Goal: Task Accomplishment & Management: Use online tool/utility

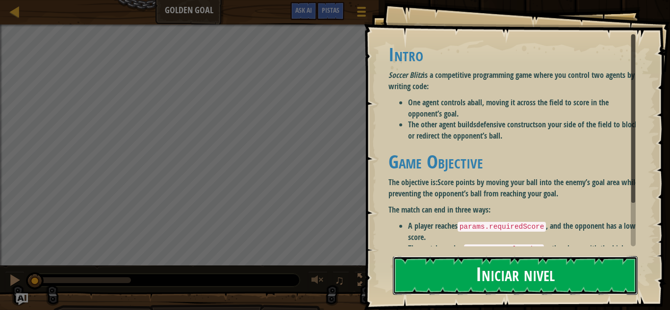
click at [498, 265] on button "Iniciar nivel" at bounding box center [515, 275] width 245 height 39
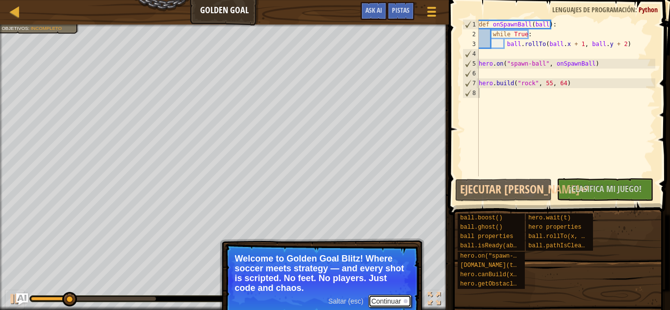
click at [388, 299] on button "Continuar" at bounding box center [389, 301] width 43 height 13
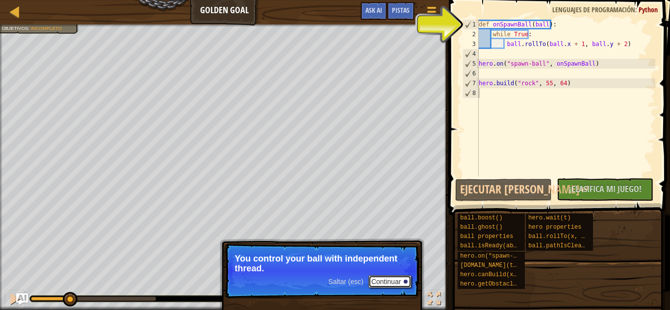
click at [397, 286] on button "Continuar" at bounding box center [389, 282] width 43 height 13
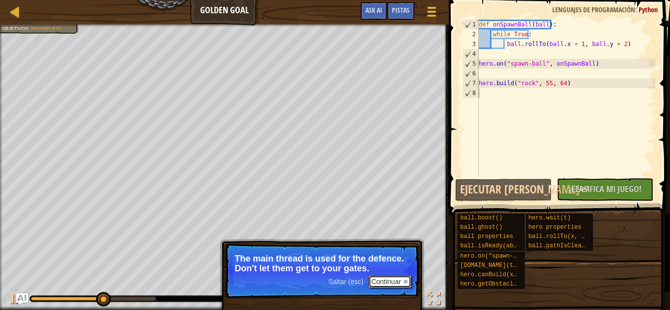
click at [397, 286] on button "Continuar" at bounding box center [389, 282] width 43 height 13
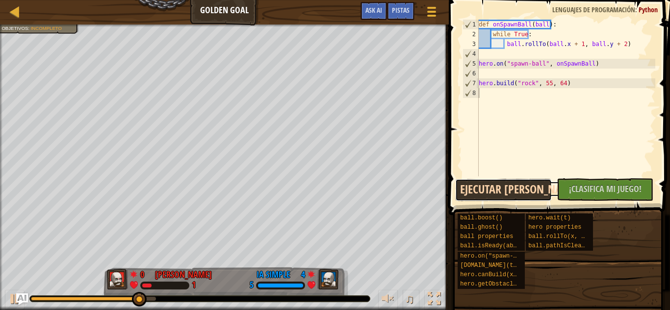
click at [525, 188] on button "Ejecutar [PERSON_NAME]↵" at bounding box center [503, 190] width 97 height 23
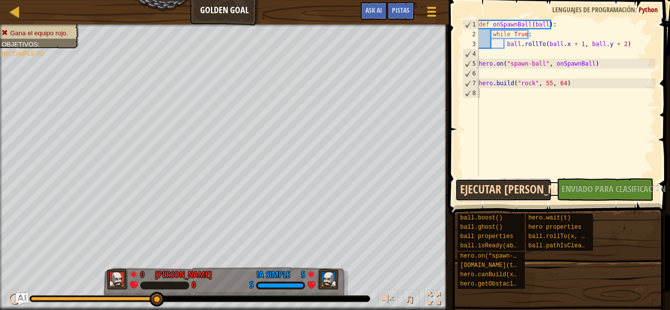
click at [518, 182] on button "Ejecutar [PERSON_NAME]↵" at bounding box center [503, 190] width 97 height 23
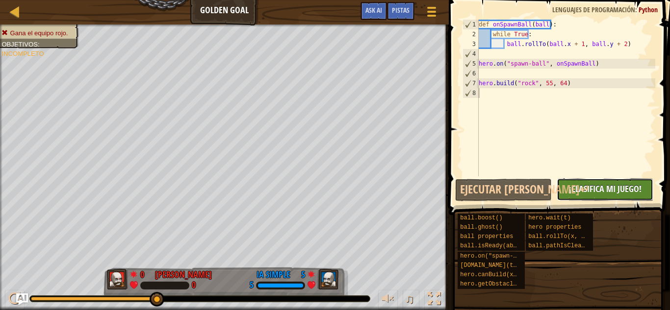
click at [607, 186] on span "¡Clasifica Mi Juego!" at bounding box center [605, 189] width 73 height 12
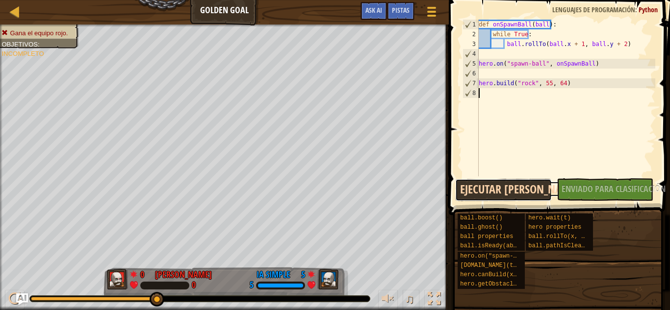
click at [538, 184] on button "Ejecutar [PERSON_NAME]↵" at bounding box center [503, 190] width 97 height 23
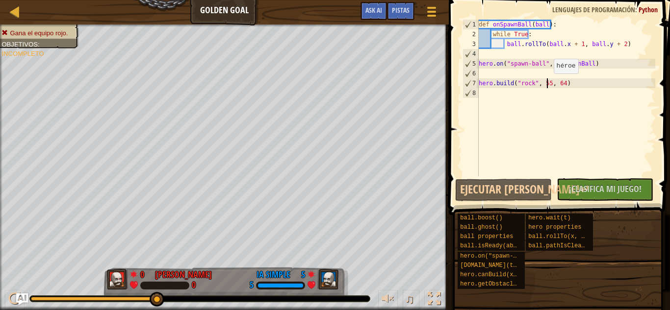
click at [545, 83] on div "def onSpawnBall ( ball ) : while True : ball . rollTo ( ball . x + 1 , ball . y…" at bounding box center [566, 108] width 178 height 176
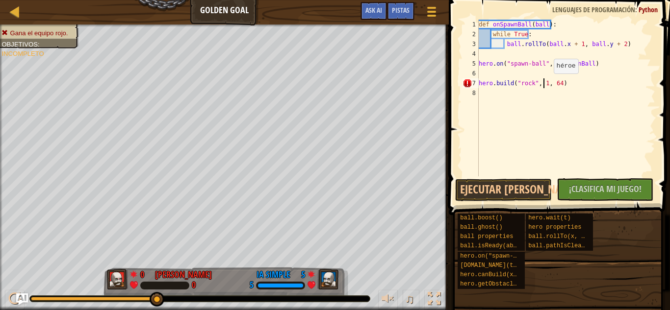
scroll to position [4, 5]
click at [559, 83] on div "def onSpawnBall ( ball ) : while True : ball . rollTo ( ball . x + 1 , ball . y…" at bounding box center [566, 108] width 178 height 176
type textarea "[DOMAIN_NAME]("rock", 10, 5)"
click at [504, 188] on button "Ejecutar [PERSON_NAME]↵" at bounding box center [503, 190] width 97 height 23
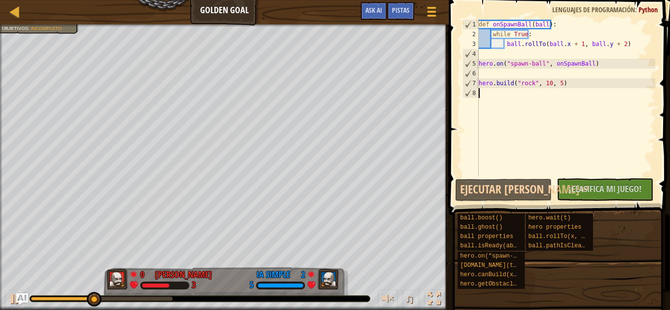
click at [483, 100] on div "def onSpawnBall ( ball ) : while True : ball . rollTo ( ball . x + 1 , ball . y…" at bounding box center [566, 108] width 178 height 176
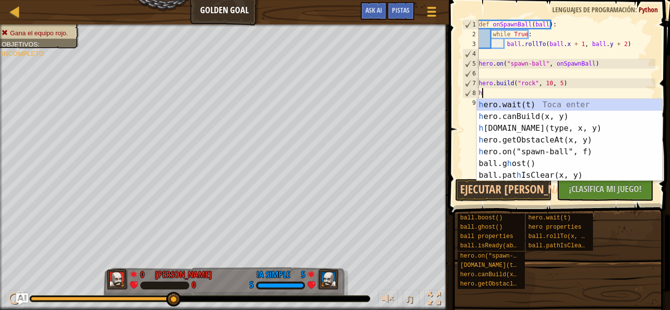
type textarea "h"
